Goal: Task Accomplishment & Management: Complete application form

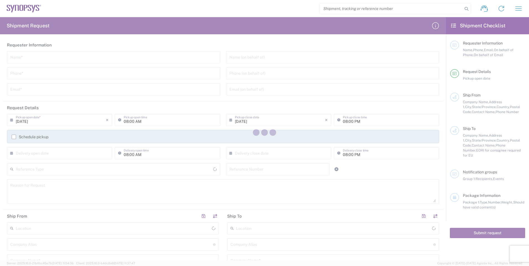
type input "[GEOGRAPHIC_DATA]"
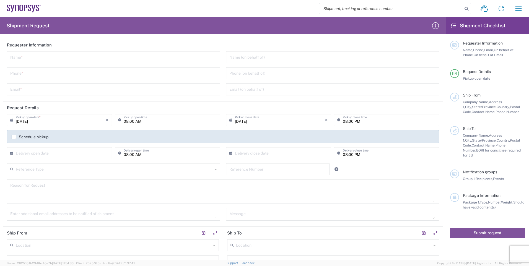
click at [34, 60] on input "text" at bounding box center [113, 57] width 207 height 10
type input "[PERSON_NAME]"
type input "[PERSON_NAME][EMAIL_ADDRESS][DOMAIN_NAME]"
click at [149, 72] on input "tel" at bounding box center [113, 73] width 207 height 10
type input "7758572198"
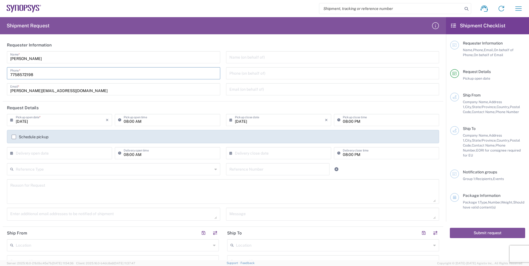
click at [369, 120] on input "08:00 PM" at bounding box center [389, 120] width 93 height 10
drag, startPoint x: 368, startPoint y: 120, endPoint x: 226, endPoint y: 115, distance: 142.1
click at [226, 115] on div "[DATE] × Pickup close date Cancel Apply 08:00 PM Pickup close time" at bounding box center [333, 122] width 216 height 16
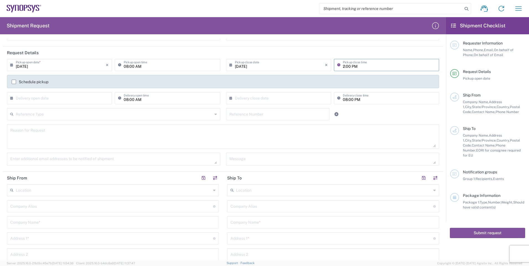
scroll to position [111, 0]
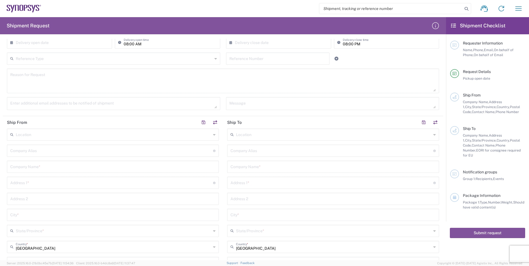
type input "02:00 PM"
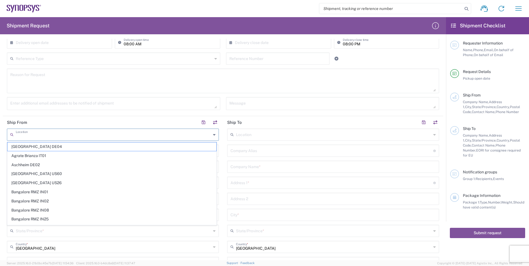
click at [86, 135] on input "text" at bounding box center [113, 135] width 195 height 10
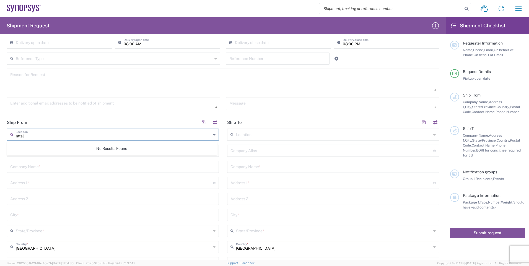
type input "rittal"
drag, startPoint x: 33, startPoint y: 137, endPoint x: 0, endPoint y: 136, distance: 33.2
click at [0, 137] on html "Shipment request Shipment tracking Employee non-product shipment request My shi…" at bounding box center [264, 133] width 529 height 266
type input "Rittal"
click at [112, 119] on header "Ship From" at bounding box center [113, 122] width 220 height 12
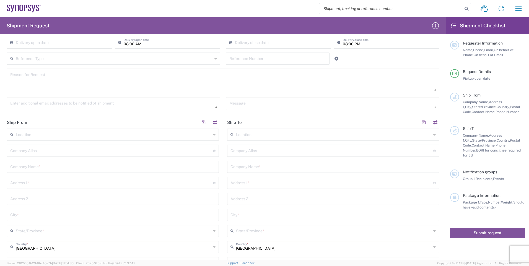
click at [48, 132] on input "text" at bounding box center [113, 135] width 195 height 10
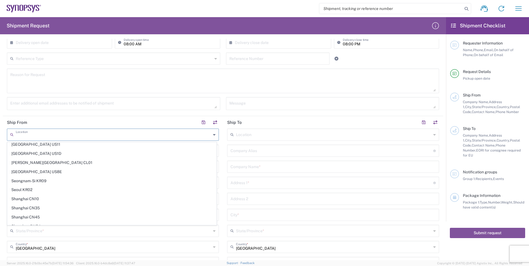
scroll to position [1218, 0]
click at [114, 237] on div "Location [GEOGRAPHIC_DATA] DE04 Agrate Brianza IT01 [GEOGRAPHIC_DATA] DE02 [GEO…" at bounding box center [113, 241] width 212 height 224
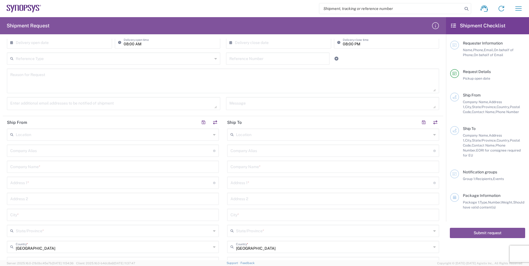
click at [80, 149] on input "text" at bounding box center [111, 151] width 203 height 10
click at [62, 171] on input "text" at bounding box center [112, 167] width 205 height 10
type input "Rittal"
click at [32, 187] on input "text" at bounding box center [111, 183] width 203 height 10
type input "[STREET_ADDRESS]"
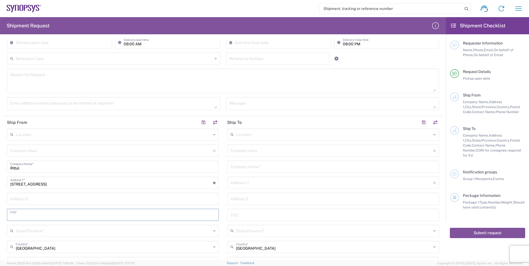
click at [50, 219] on input "text" at bounding box center [112, 215] width 205 height 10
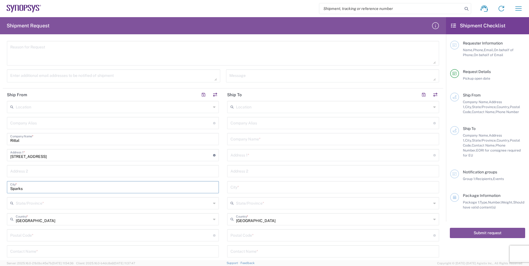
type input "Sparks"
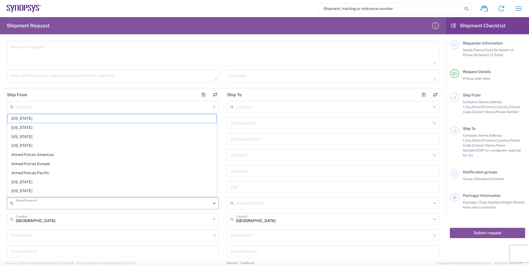
click at [49, 203] on input "text" at bounding box center [113, 203] width 195 height 10
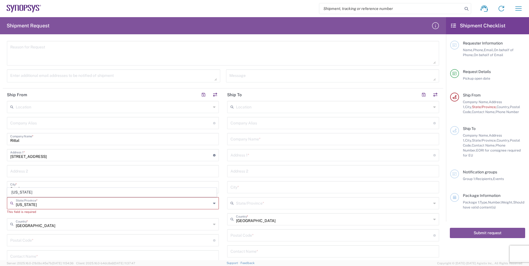
scroll to position [194, 0]
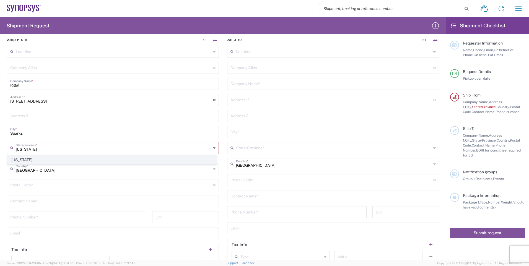
type input "[US_STATE]"
click at [86, 158] on span "[US_STATE]" at bounding box center [111, 160] width 209 height 9
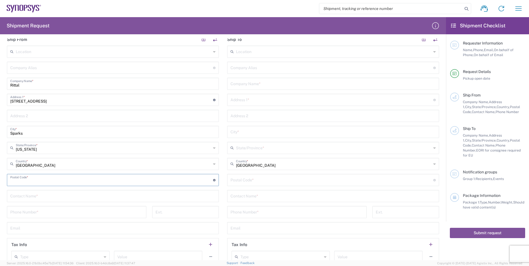
click at [104, 177] on input "undefined" at bounding box center [111, 180] width 203 height 10
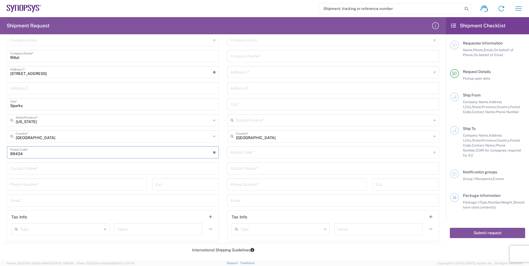
type input "89434"
click at [48, 169] on input "text" at bounding box center [112, 168] width 205 height 10
type input "[PERSON_NAME]"
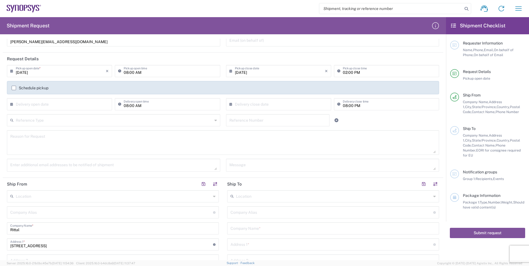
scroll to position [83, 0]
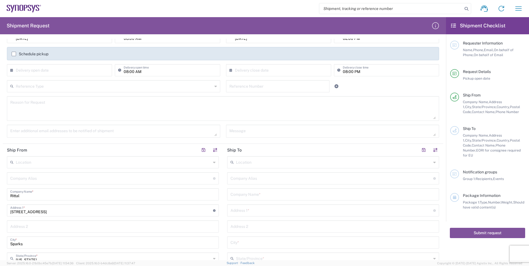
type input "7758572198"
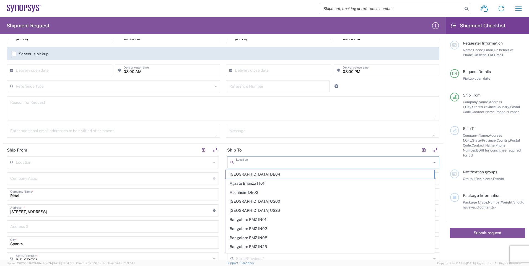
click at [243, 162] on input "text" at bounding box center [333, 162] width 195 height 10
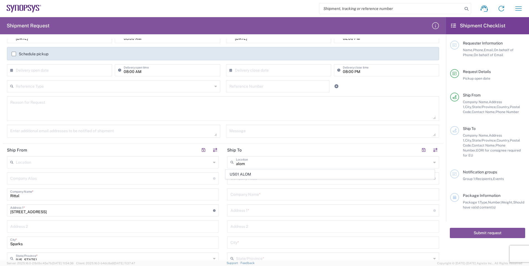
click at [245, 177] on span "US01 ALOM" at bounding box center [330, 174] width 209 height 9
type input "US01 ALOM"
type input "Synopsys c/o ALOM"
type input "[STREET_ADDRESS]"
type input "Fremont"
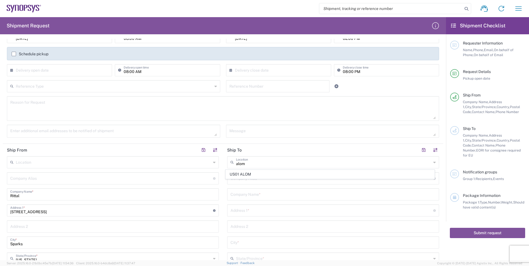
type input "[US_STATE]"
type input "94539"
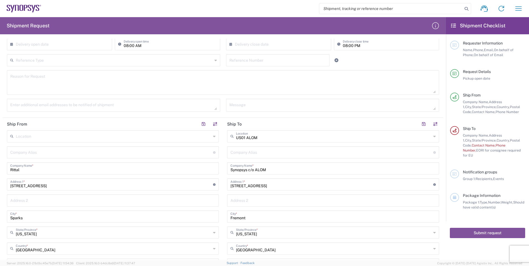
scroll to position [138, 0]
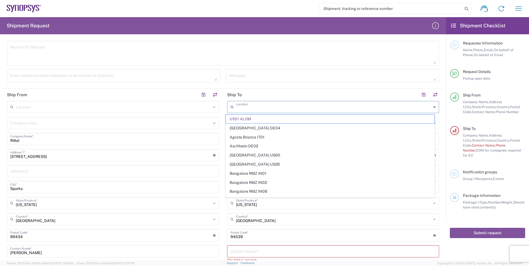
drag, startPoint x: 294, startPoint y: 110, endPoint x: 162, endPoint y: 97, distance: 132.9
click at [162, 97] on div "Ship From Location [GEOGRAPHIC_DATA] DE04 Agrate Brianza IT01 [GEOGRAPHIC_DATA]…" at bounding box center [223, 208] width 441 height 238
type input "US01 ALOM"
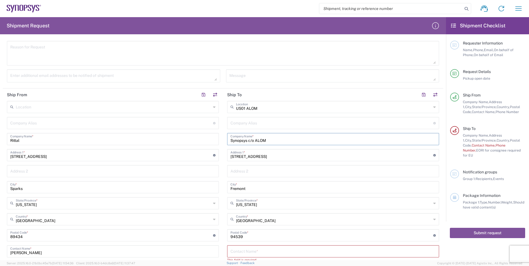
click at [278, 141] on input "Synopsys c/o ALOM" at bounding box center [333, 139] width 205 height 10
drag, startPoint x: 278, startPoint y: 141, endPoint x: 178, endPoint y: 134, distance: 100.7
click at [178, 134] on div "Ship From Location [GEOGRAPHIC_DATA] DE04 Agrate Brianza IT01 [GEOGRAPHIC_DATA]…" at bounding box center [223, 208] width 441 height 238
type input "Alom Sub Bldg 2"
drag, startPoint x: 284, startPoint y: 153, endPoint x: 107, endPoint y: 139, distance: 177.7
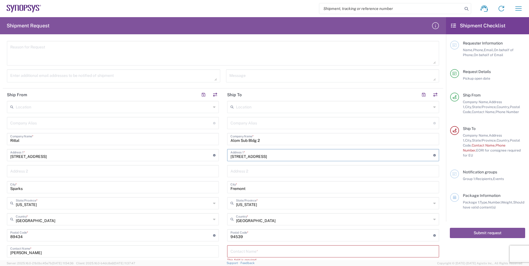
click at [107, 139] on div "Ship From Location [GEOGRAPHIC_DATA] DE04 Agrate Brianza IT01 [GEOGRAPHIC_DATA]…" at bounding box center [223, 208] width 441 height 238
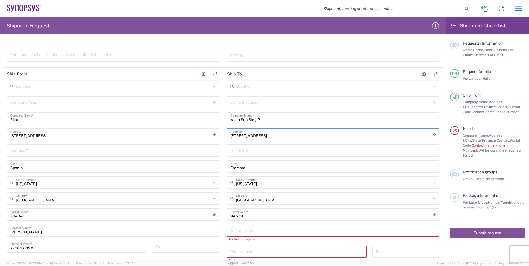
scroll to position [194, 0]
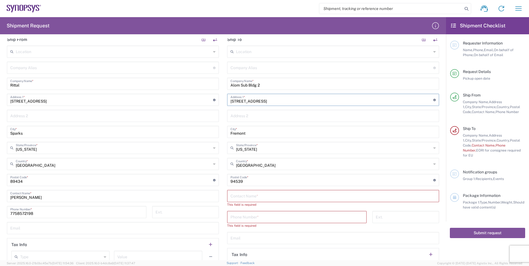
type input "[STREET_ADDRESS]"
drag, startPoint x: 254, startPoint y: 136, endPoint x: 228, endPoint y: 136, distance: 26.0
click at [228, 136] on div "[GEOGRAPHIC_DATA] *" at bounding box center [333, 132] width 212 height 12
drag, startPoint x: 250, startPoint y: 133, endPoint x: 183, endPoint y: 135, distance: 67.3
click at [183, 135] on div "Ship From Location [GEOGRAPHIC_DATA] DE04 Agrate Brianza IT01 [GEOGRAPHIC_DATA]…" at bounding box center [223, 152] width 441 height 238
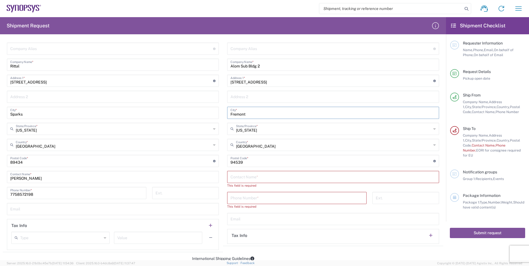
scroll to position [249, 0]
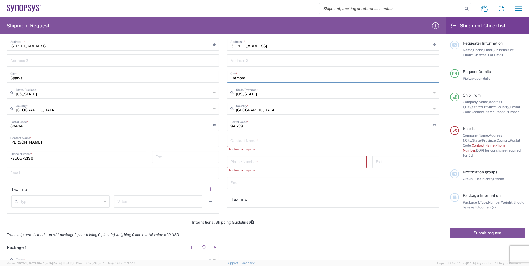
click at [259, 143] on input "text" at bounding box center [333, 141] width 205 height 10
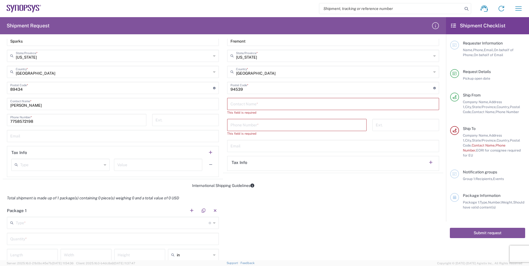
scroll to position [360, 0]
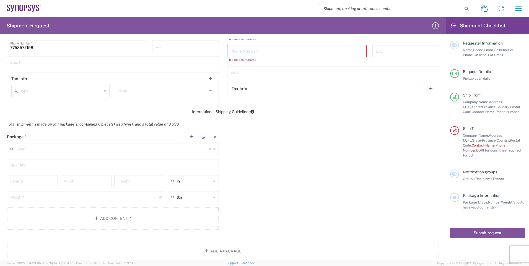
click at [63, 151] on input "text" at bounding box center [112, 149] width 193 height 10
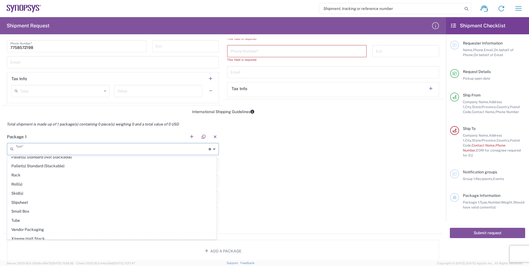
scroll to position [262, 0]
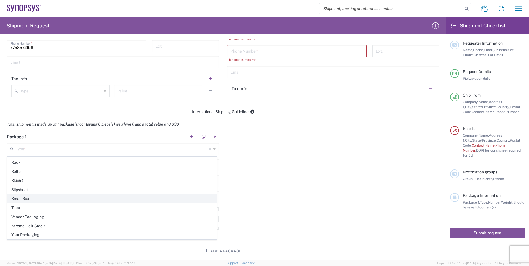
click at [68, 200] on span "Small Box" at bounding box center [111, 199] width 209 height 9
type input "Small Box"
type input "12.25"
type input "11"
type input "1.5"
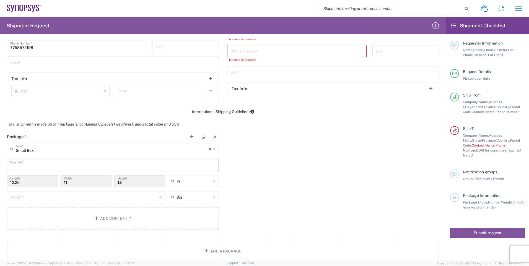
click at [25, 164] on input "text" at bounding box center [112, 165] width 205 height 10
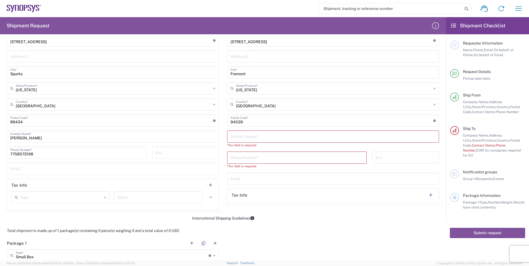
scroll to position [249, 0]
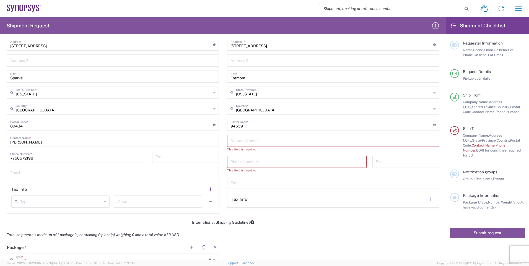
type input "1"
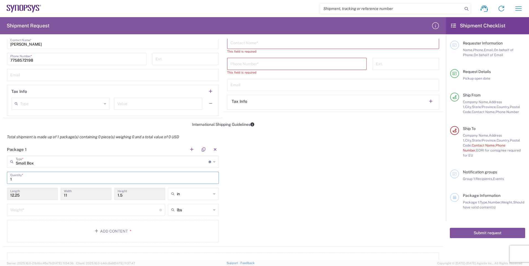
scroll to position [360, 0]
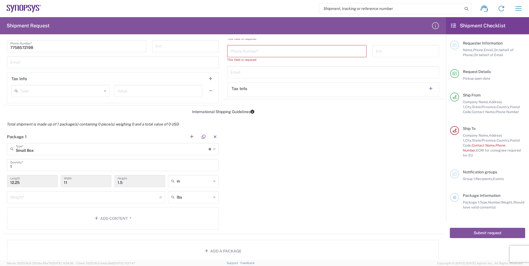
drag, startPoint x: 38, startPoint y: 185, endPoint x: -1, endPoint y: 179, distance: 39.5
click at [0, 179] on html "Shipment request Shipment tracking Employee non-product shipment request My shi…" at bounding box center [264, 133] width 529 height 266
click at [38, 184] on input "12.25" at bounding box center [32, 181] width 44 height 10
click at [61, 151] on input "Small Box" at bounding box center [112, 149] width 193 height 10
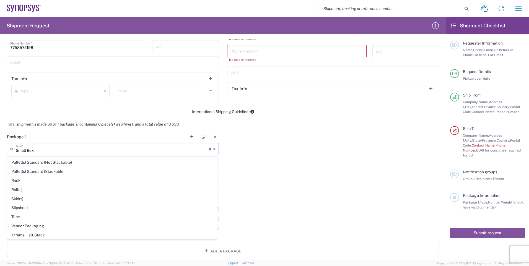
scroll to position [262, 0]
click at [39, 236] on span "Your Packaging" at bounding box center [111, 235] width 209 height 9
type input "Your Packaging"
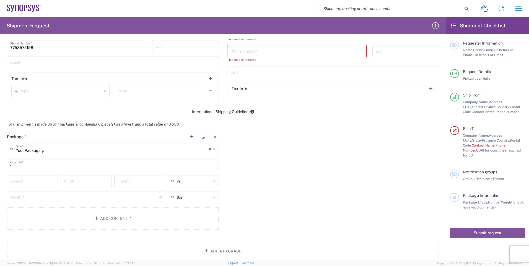
click at [30, 179] on input "number" at bounding box center [32, 181] width 44 height 10
type input "7"
click at [86, 179] on input "number" at bounding box center [86, 181] width 44 height 10
type input "7"
click at [125, 181] on input "number" at bounding box center [140, 181] width 44 height 10
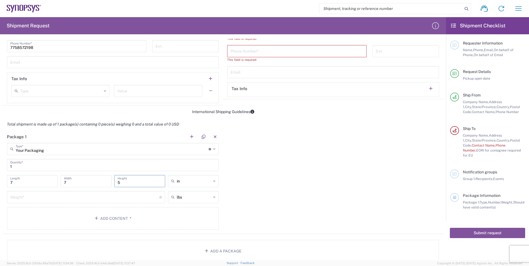
type input "5"
click at [88, 197] on input "number" at bounding box center [84, 197] width 149 height 10
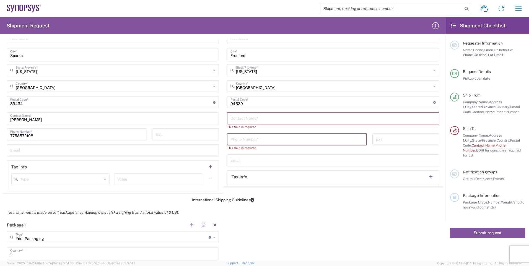
scroll to position [270, 0]
type input "8"
click at [286, 137] on input "tel" at bounding box center [297, 141] width 133 height 10
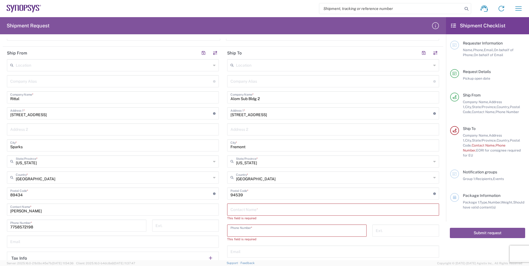
scroll to position [194, 0]
